Goal: Information Seeking & Learning: Learn about a topic

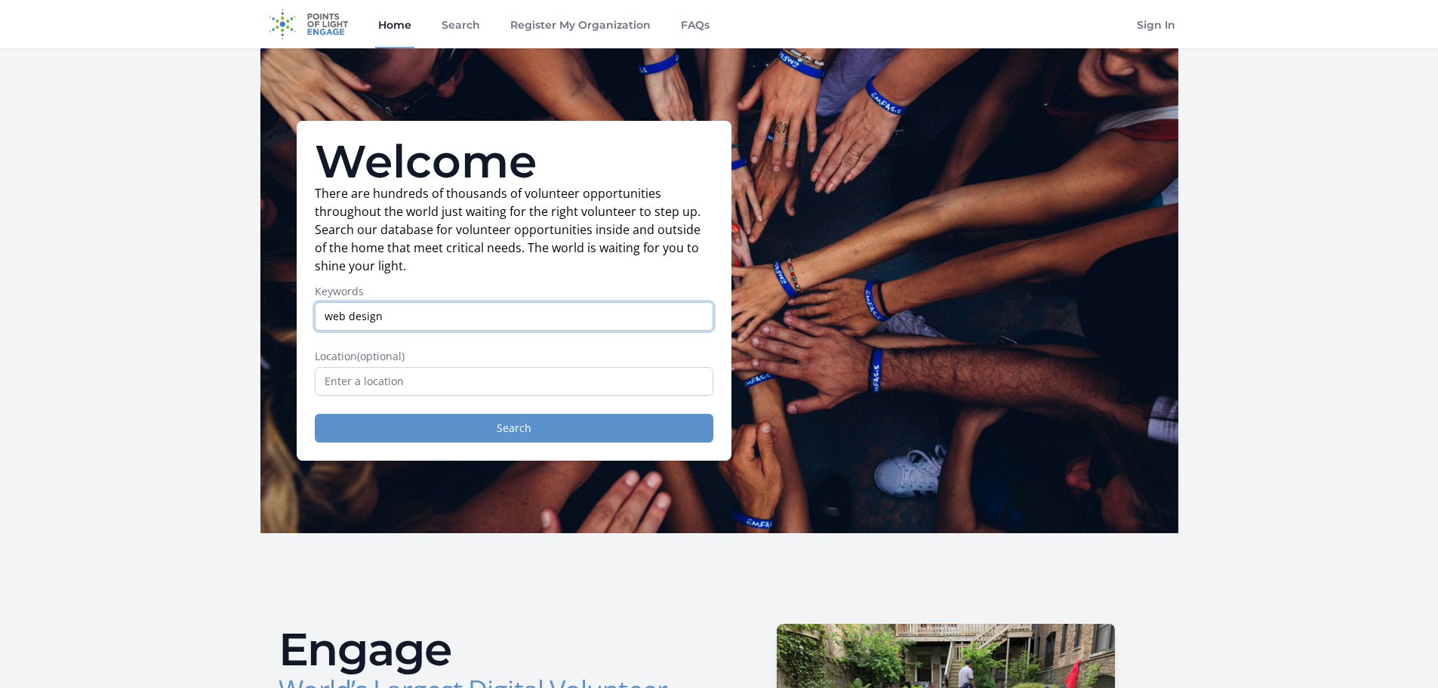
type input "web design"
click at [471, 419] on button "Search" at bounding box center [514, 428] width 398 height 29
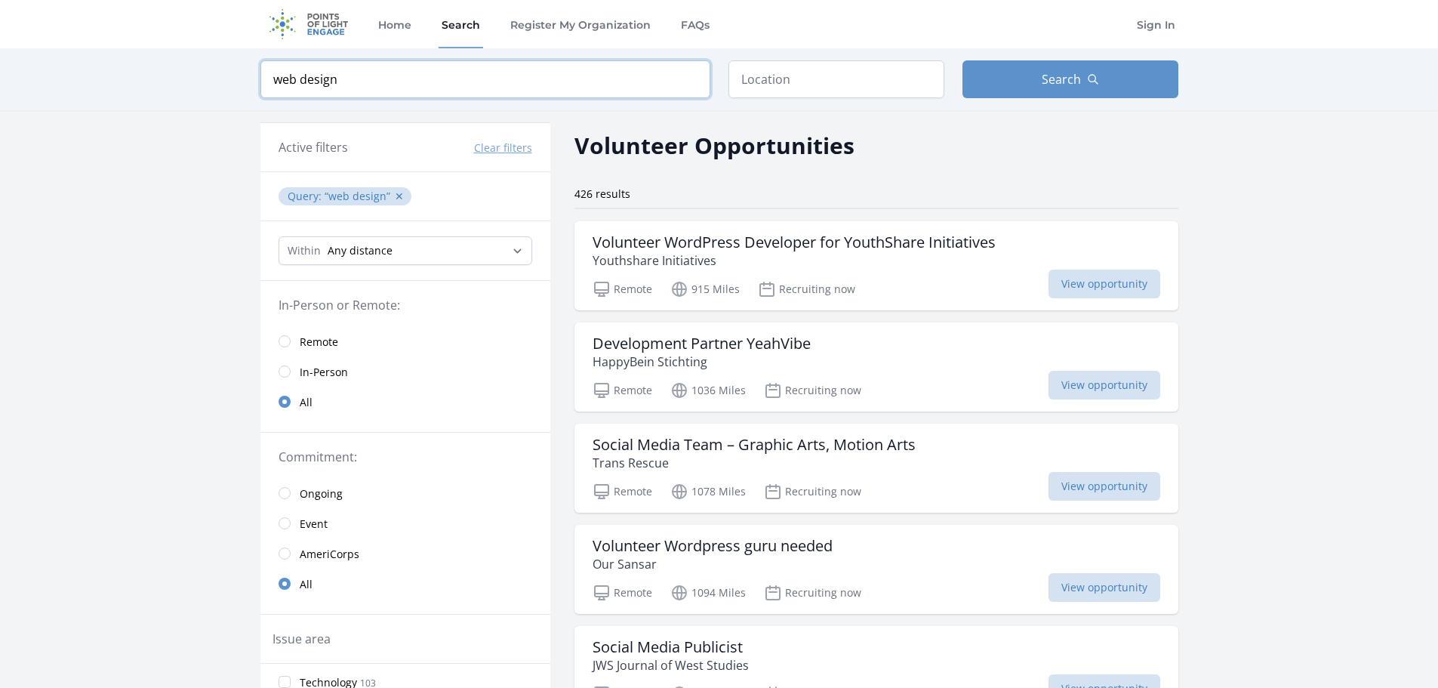
drag, startPoint x: 346, startPoint y: 80, endPoint x: 203, endPoint y: 56, distance: 144.7
click at [203, 56] on div "Keyword web design Location Search" at bounding box center [719, 79] width 1438 height 62
click button "submit" at bounding box center [0, 0] width 0 height 0
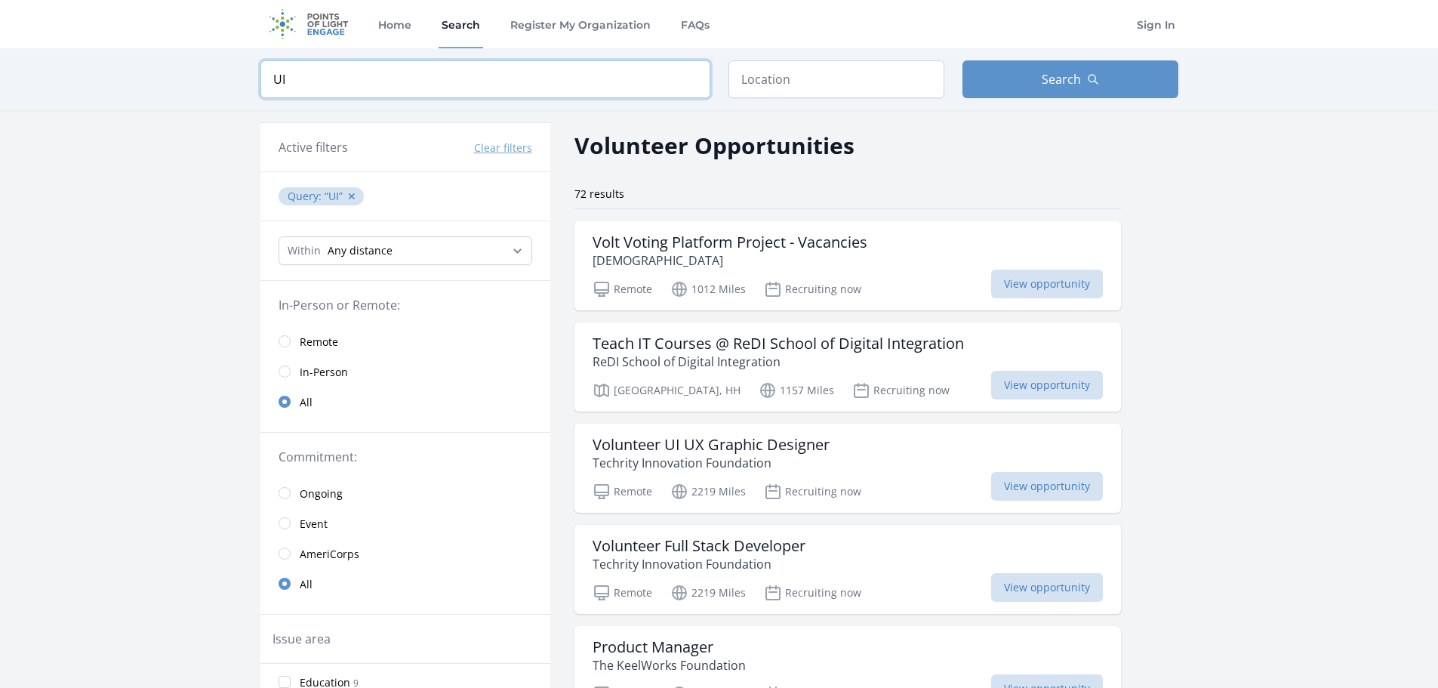
click at [600, 83] on input "UI" at bounding box center [485, 79] width 450 height 38
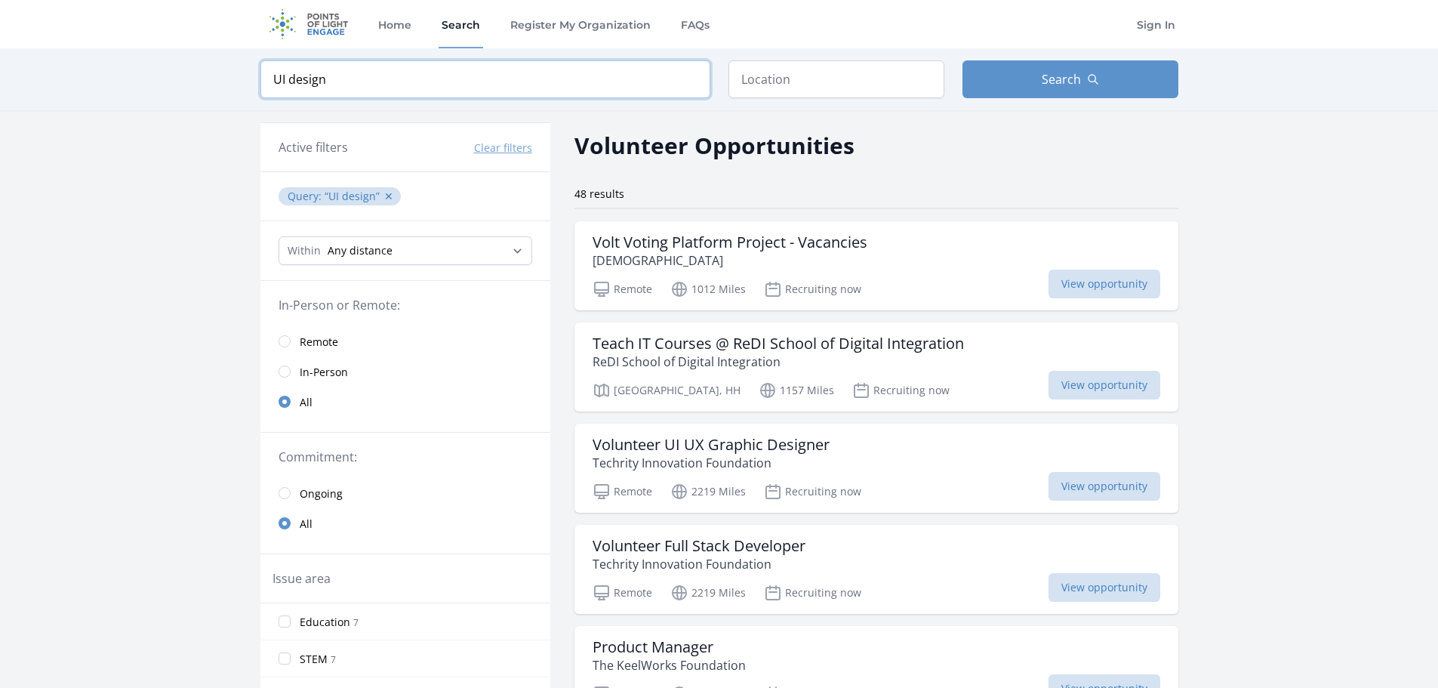
type input "UI design"
click button "submit" at bounding box center [0, 0] width 0 height 0
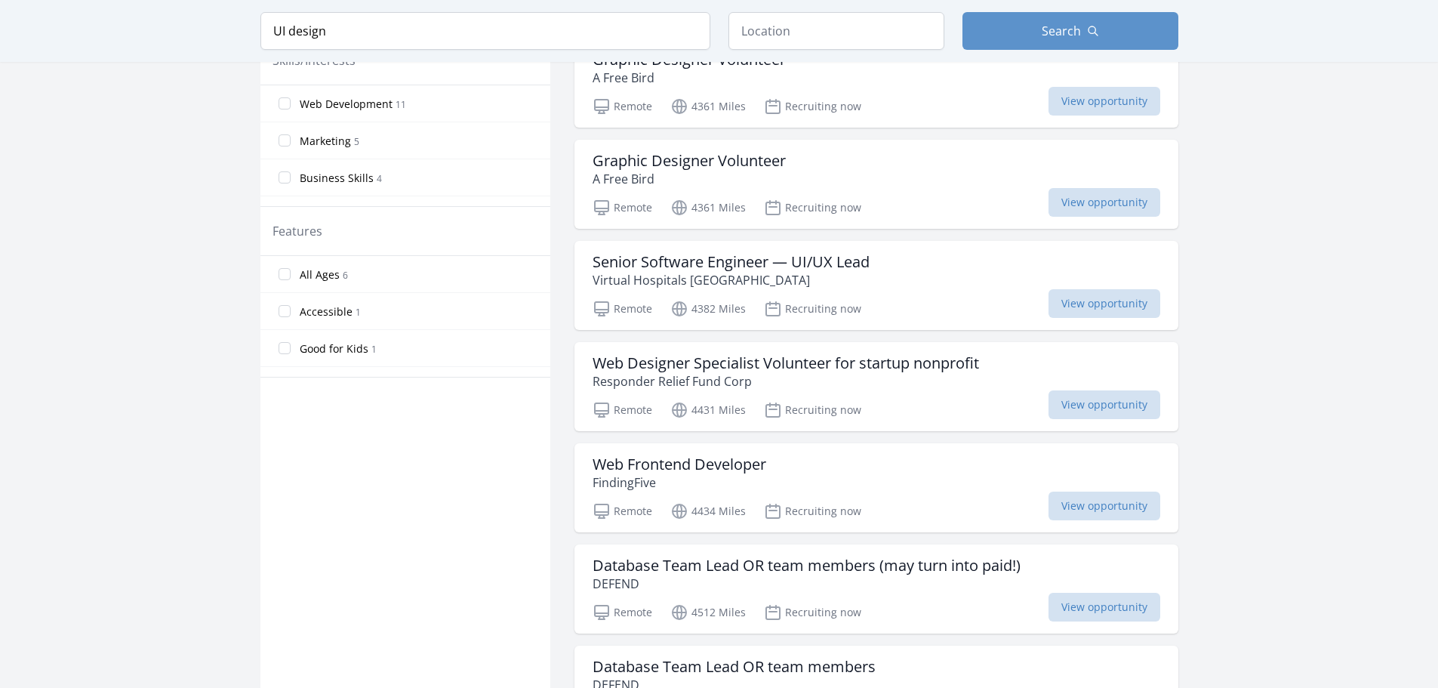
scroll to position [691, 0]
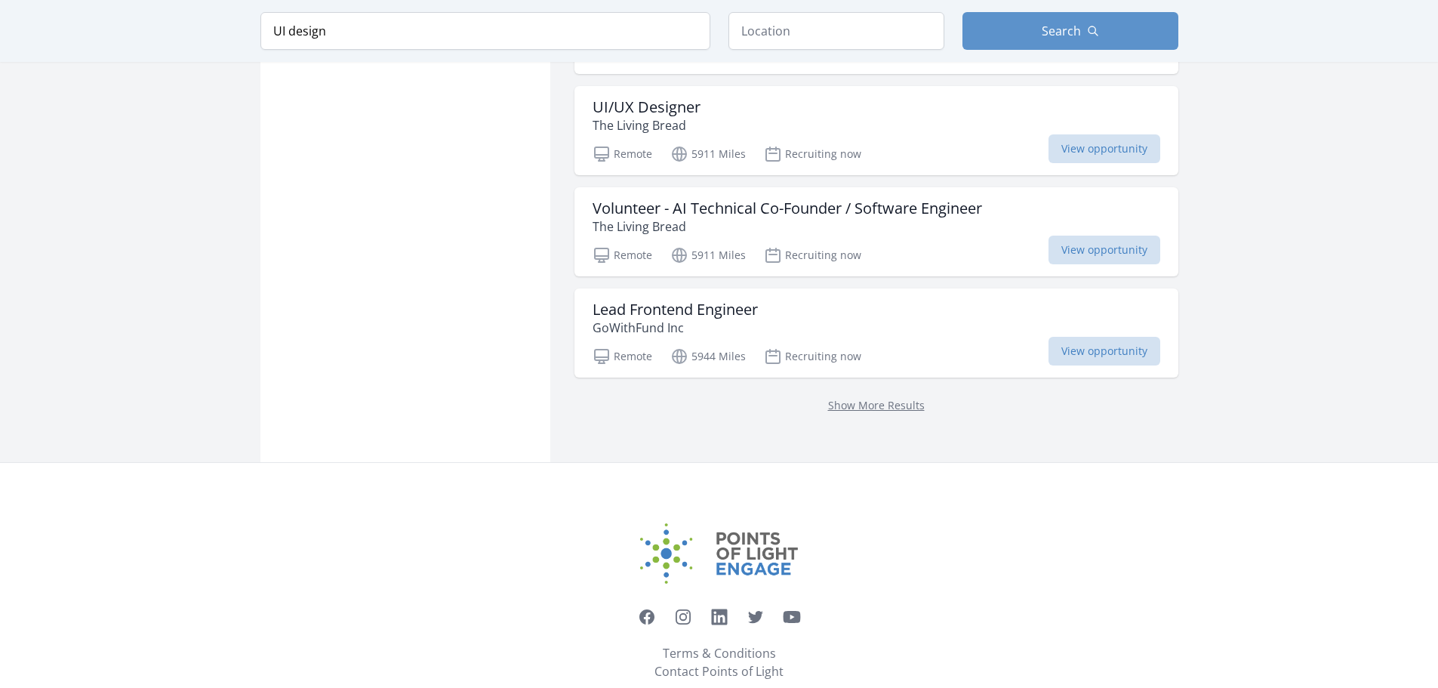
scroll to position [3930, 0]
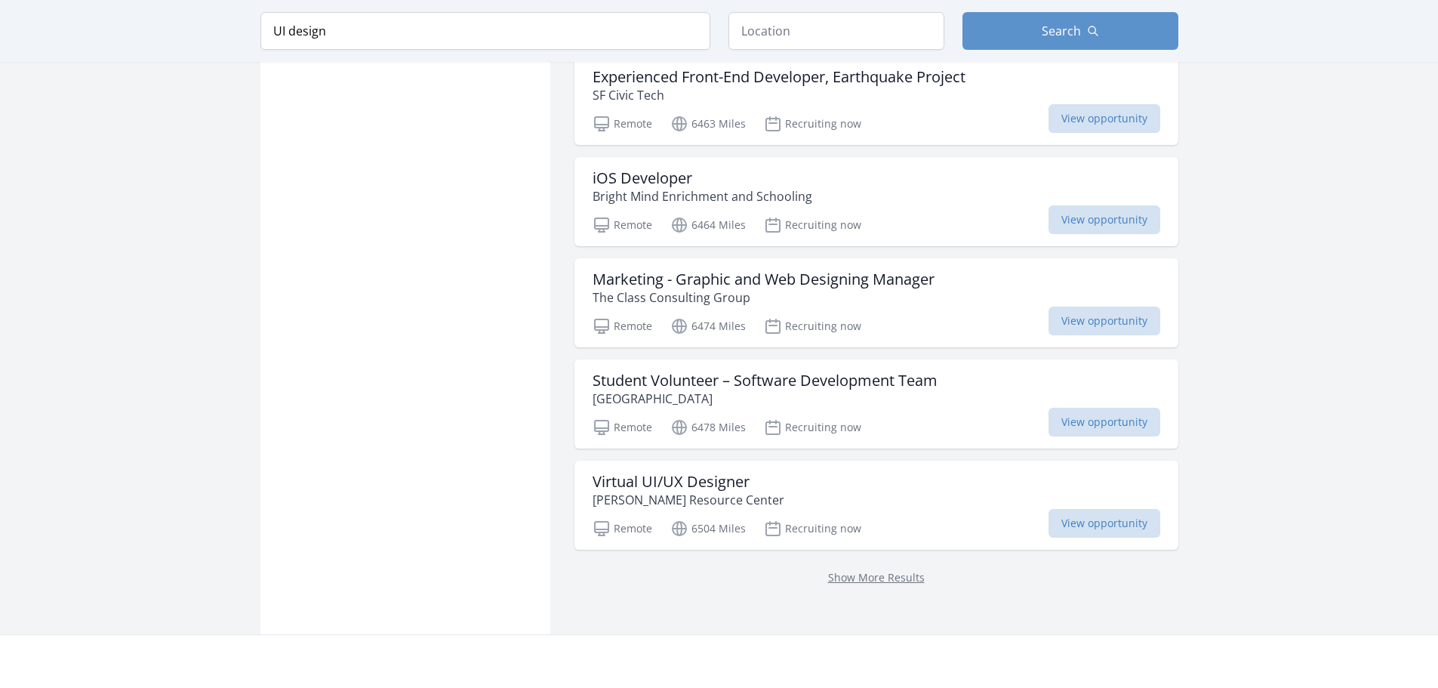
scroll to position [4614, 0]
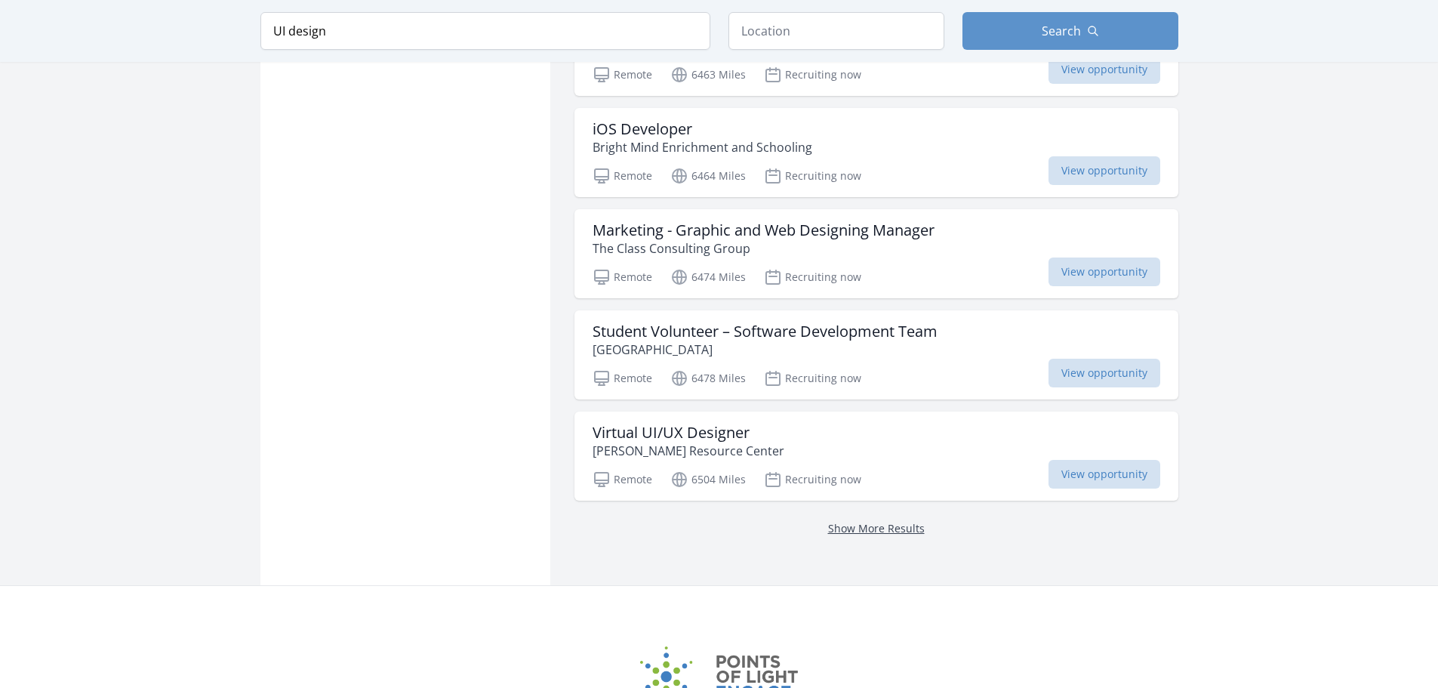
click at [886, 521] on link "Show More Results" at bounding box center [876, 528] width 97 height 14
click at [876, 521] on link "Show More Results" at bounding box center [876, 528] width 97 height 14
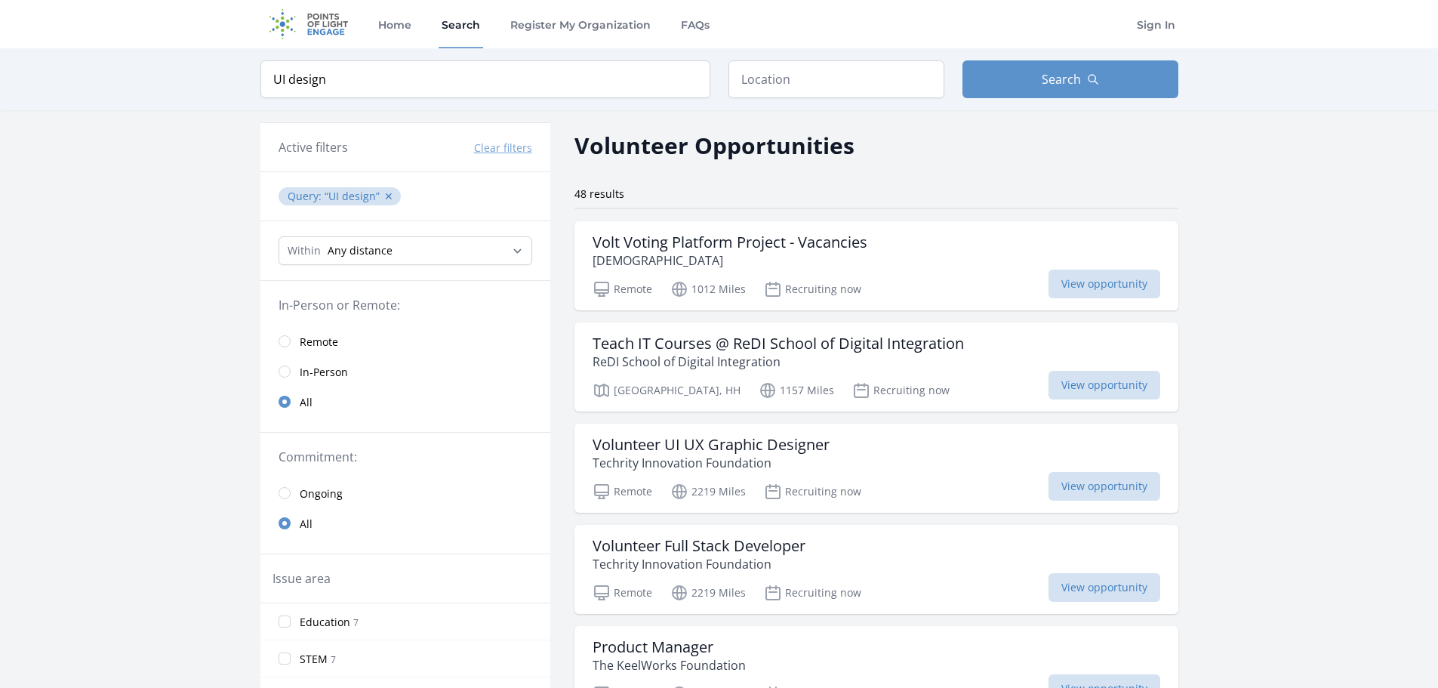
click at [325, 24] on img at bounding box center [308, 24] width 97 height 48
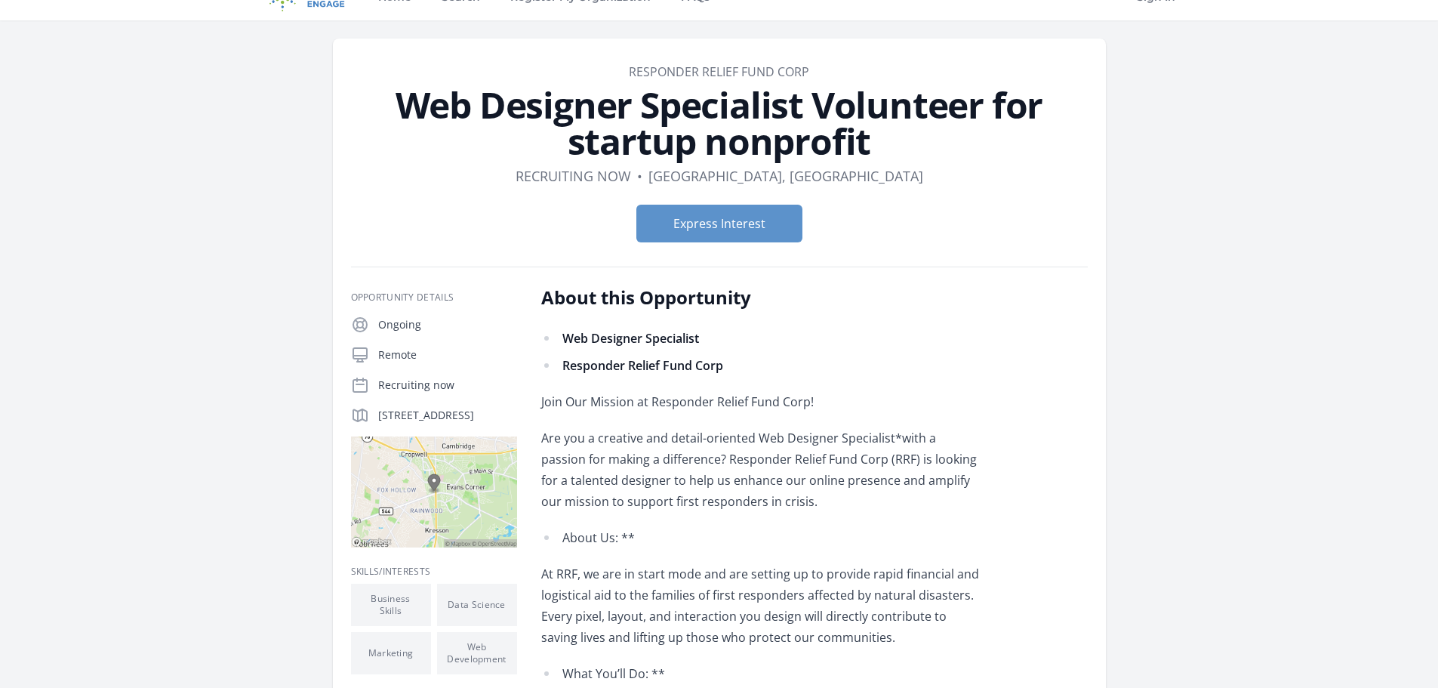
scroll to position [17, 0]
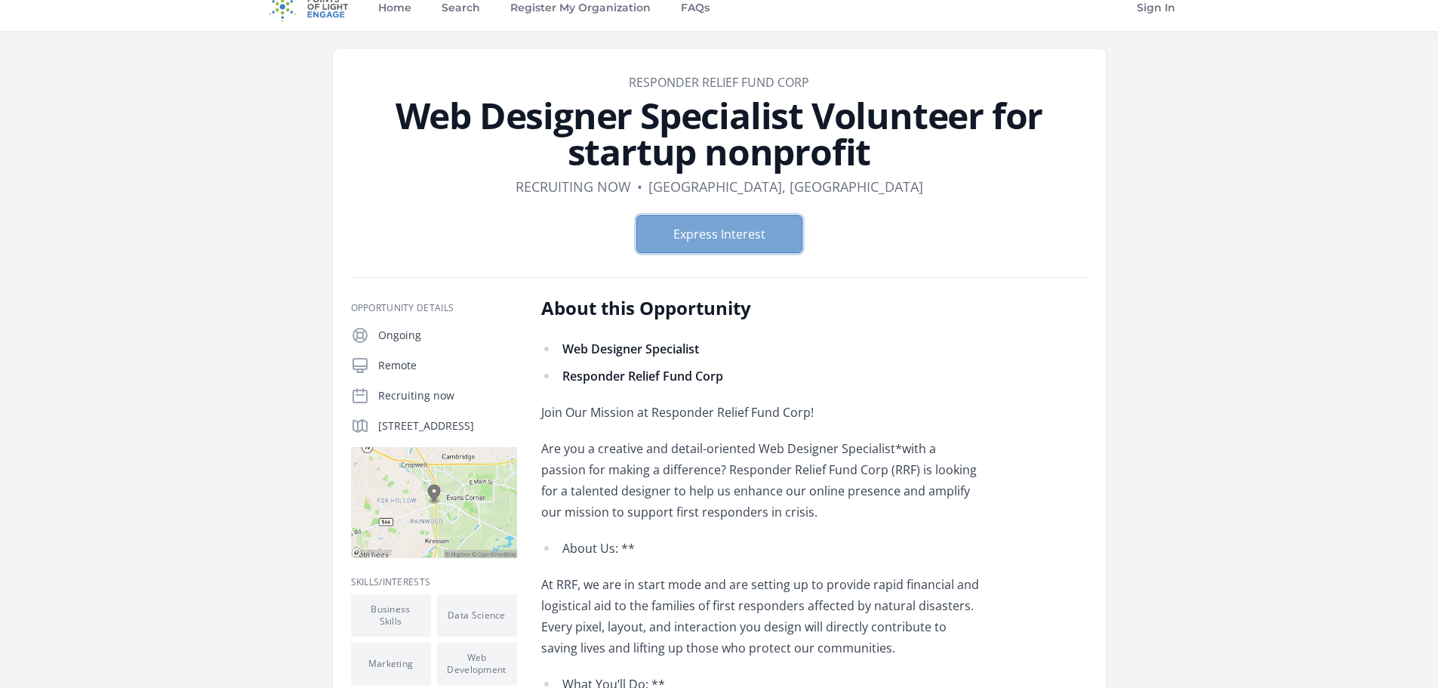
click at [790, 235] on button "Express Interest" at bounding box center [719, 234] width 166 height 38
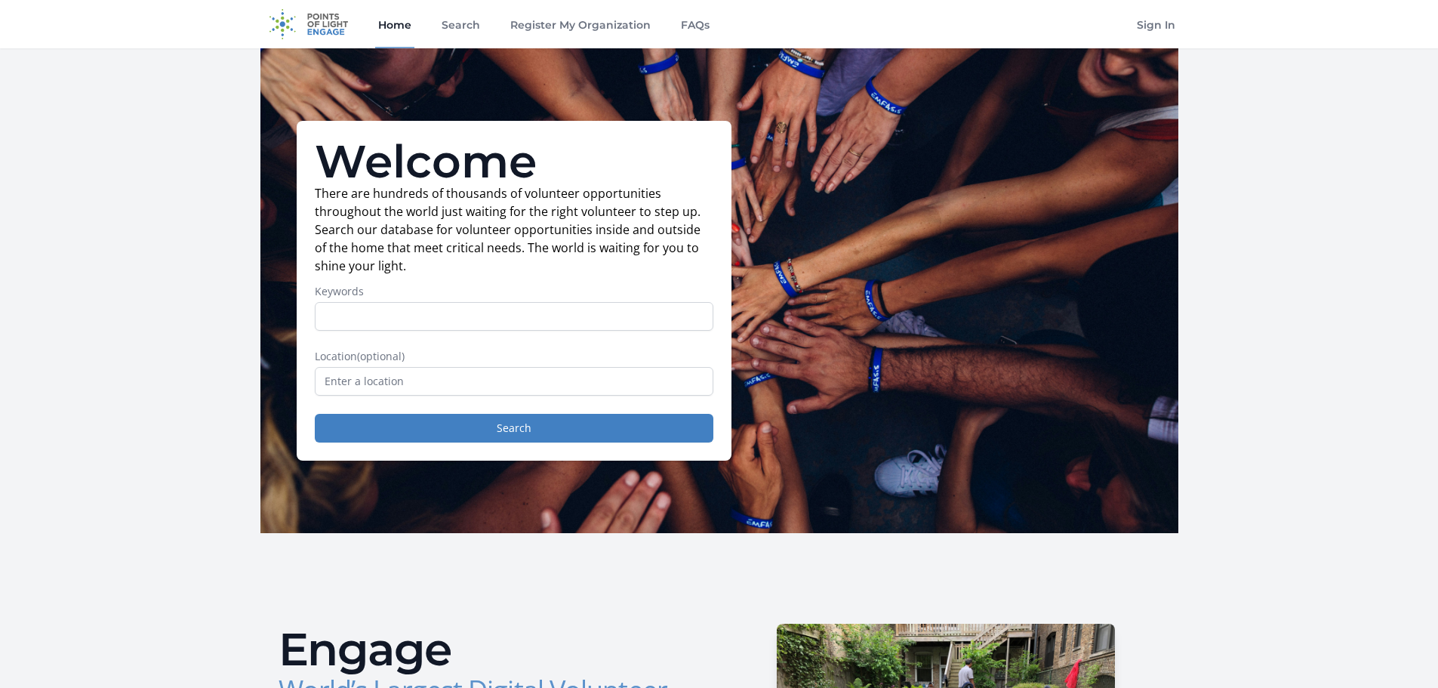
click at [546, 79] on div "Welcome There are hundreds of thousands of volunteer opportunities throughout t…" at bounding box center [719, 290] width 918 height 485
